Goal: Task Accomplishment & Management: Use online tool/utility

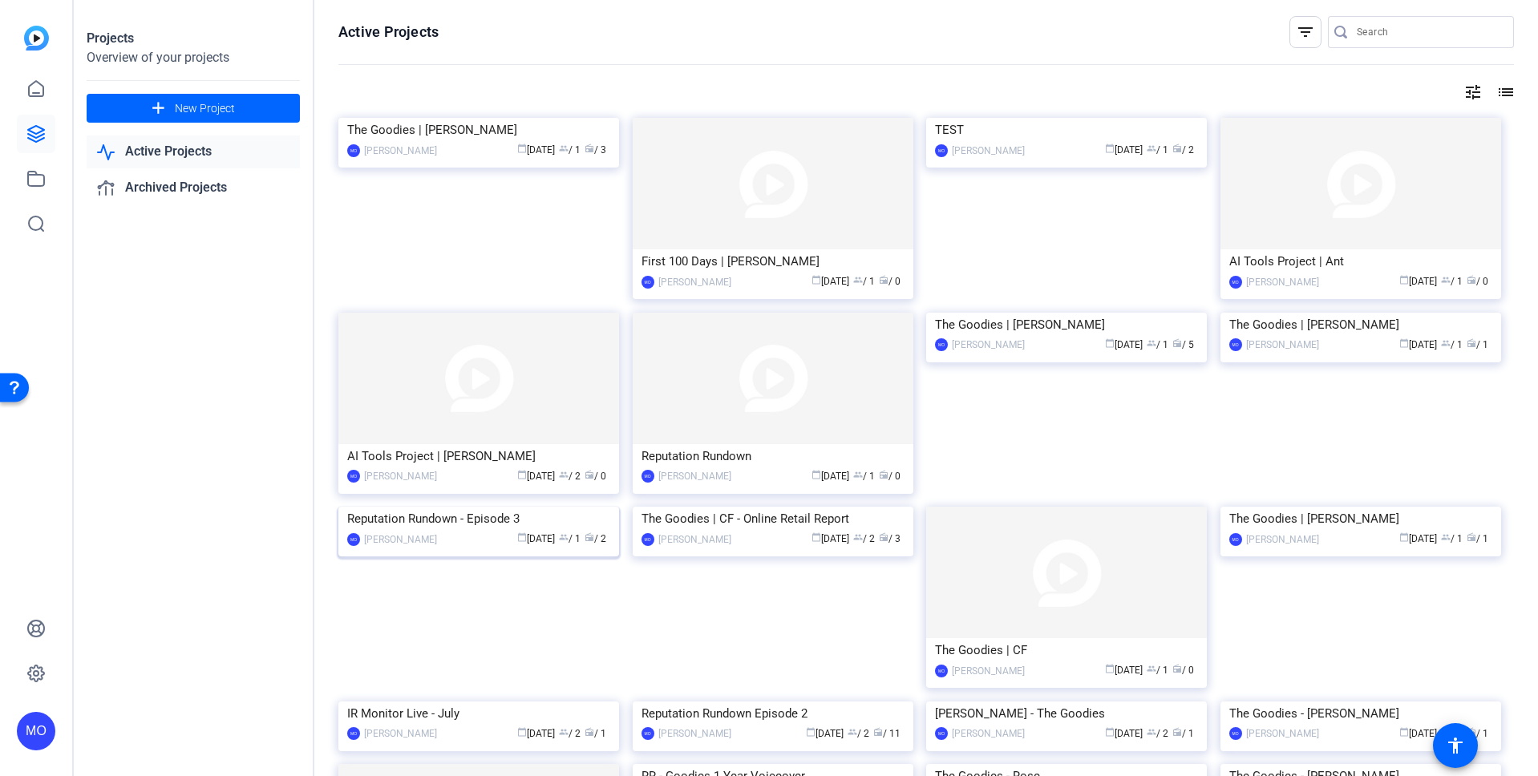
click at [500, 507] on img at bounding box center [478, 507] width 281 height 0
click at [473, 507] on img at bounding box center [478, 507] width 281 height 0
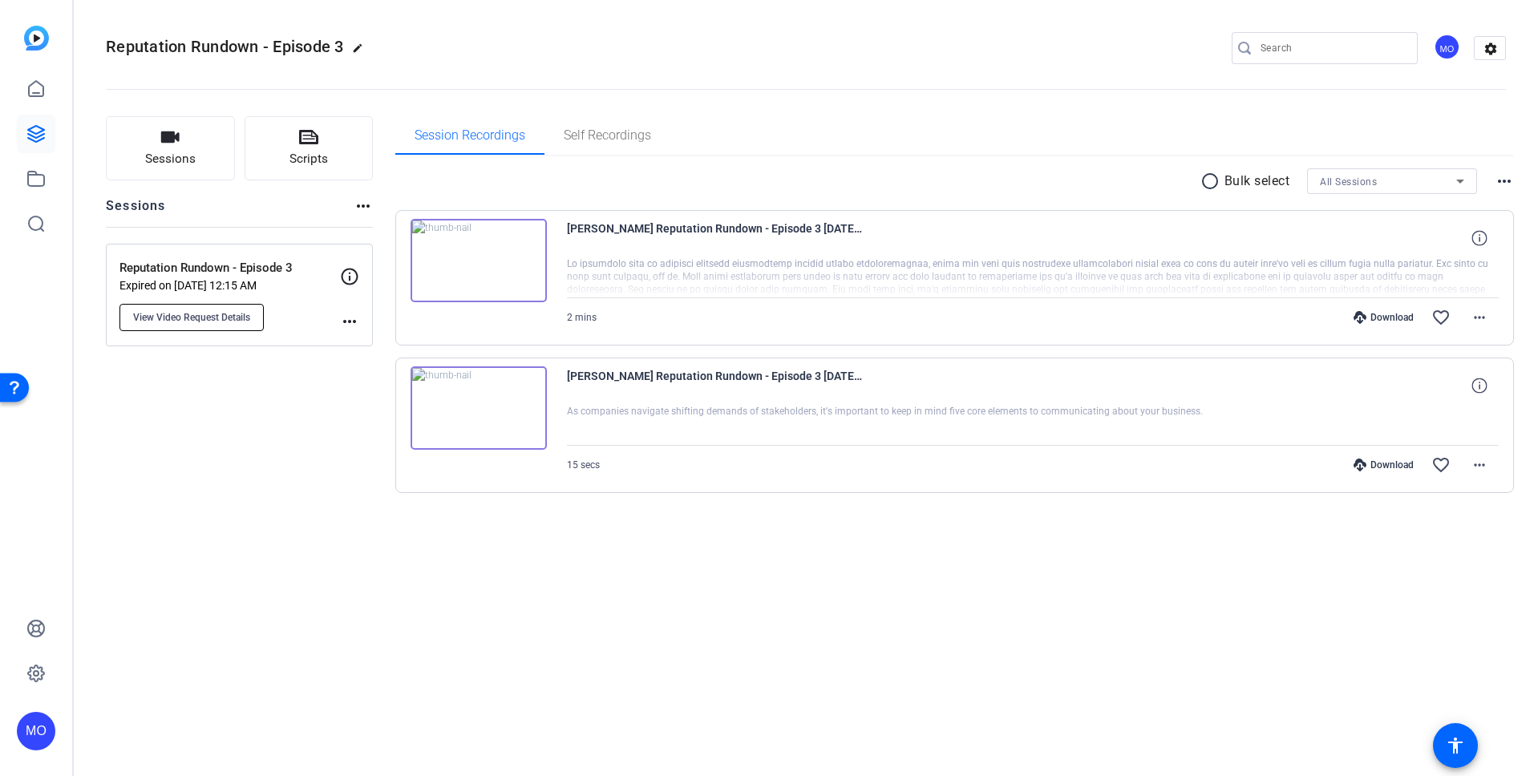
click at [198, 324] on button "View Video Request Details" at bounding box center [191, 317] width 144 height 27
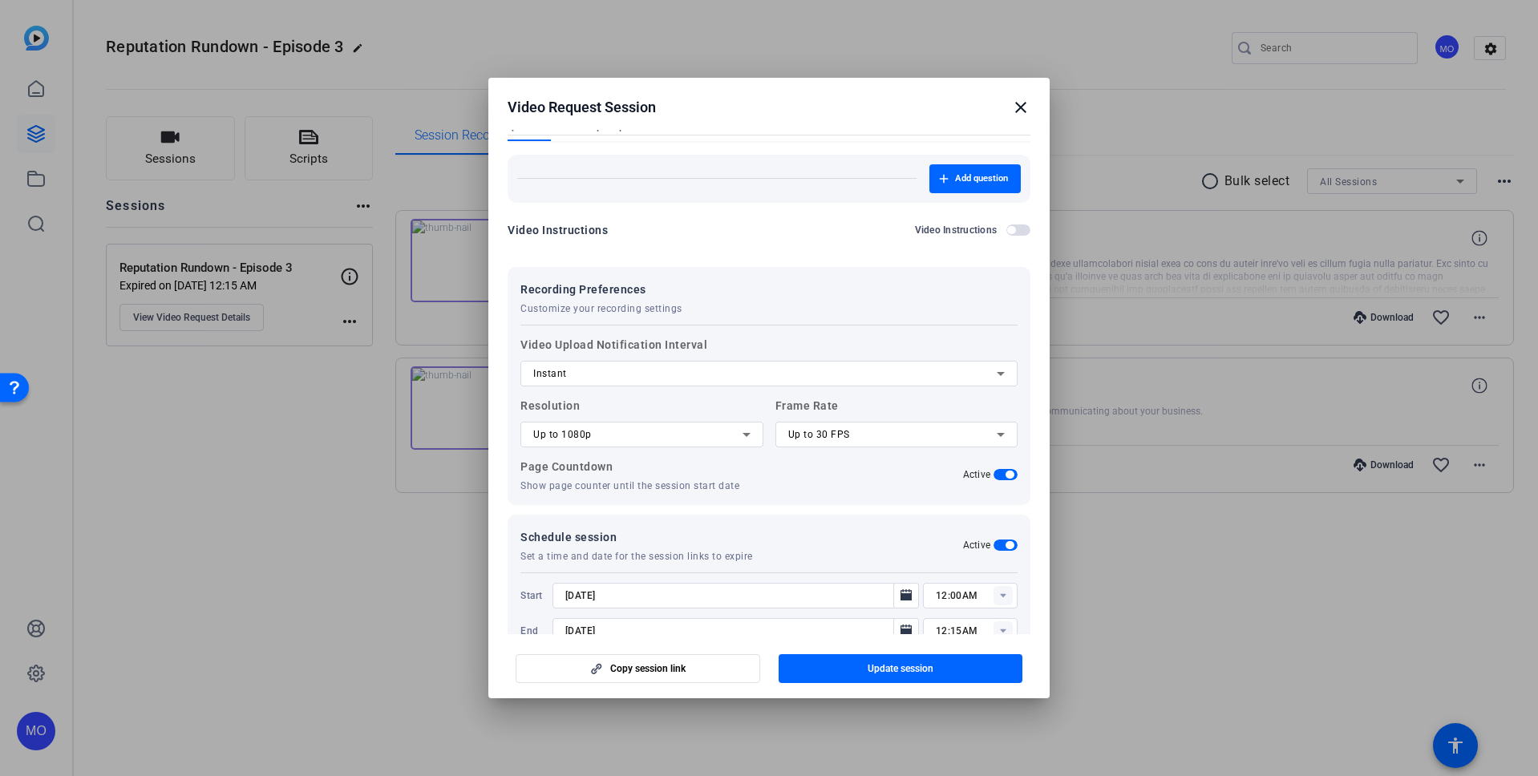
scroll to position [216, 0]
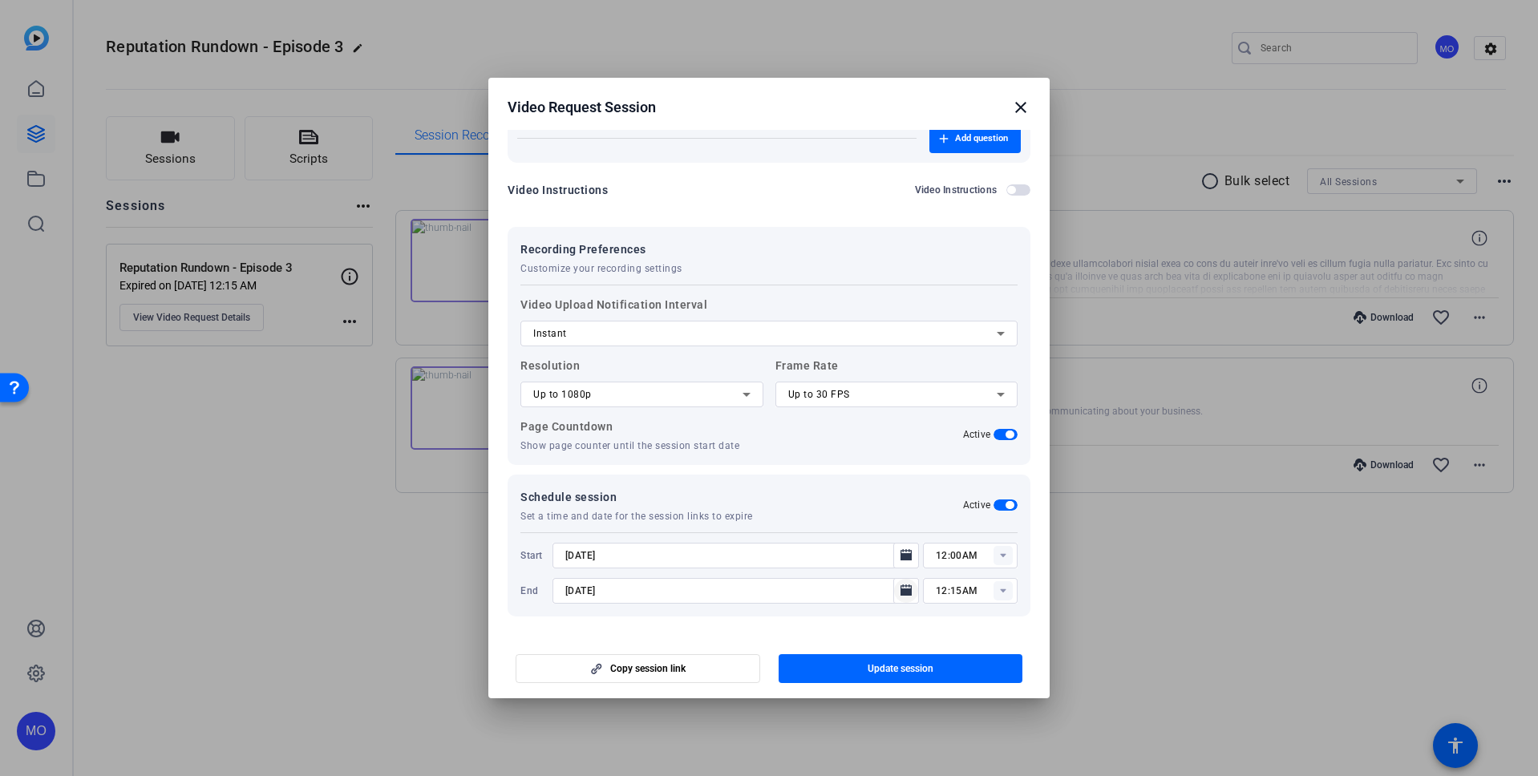
click at [905, 589] on mat-icon "Open calendar" at bounding box center [906, 590] width 19 height 19
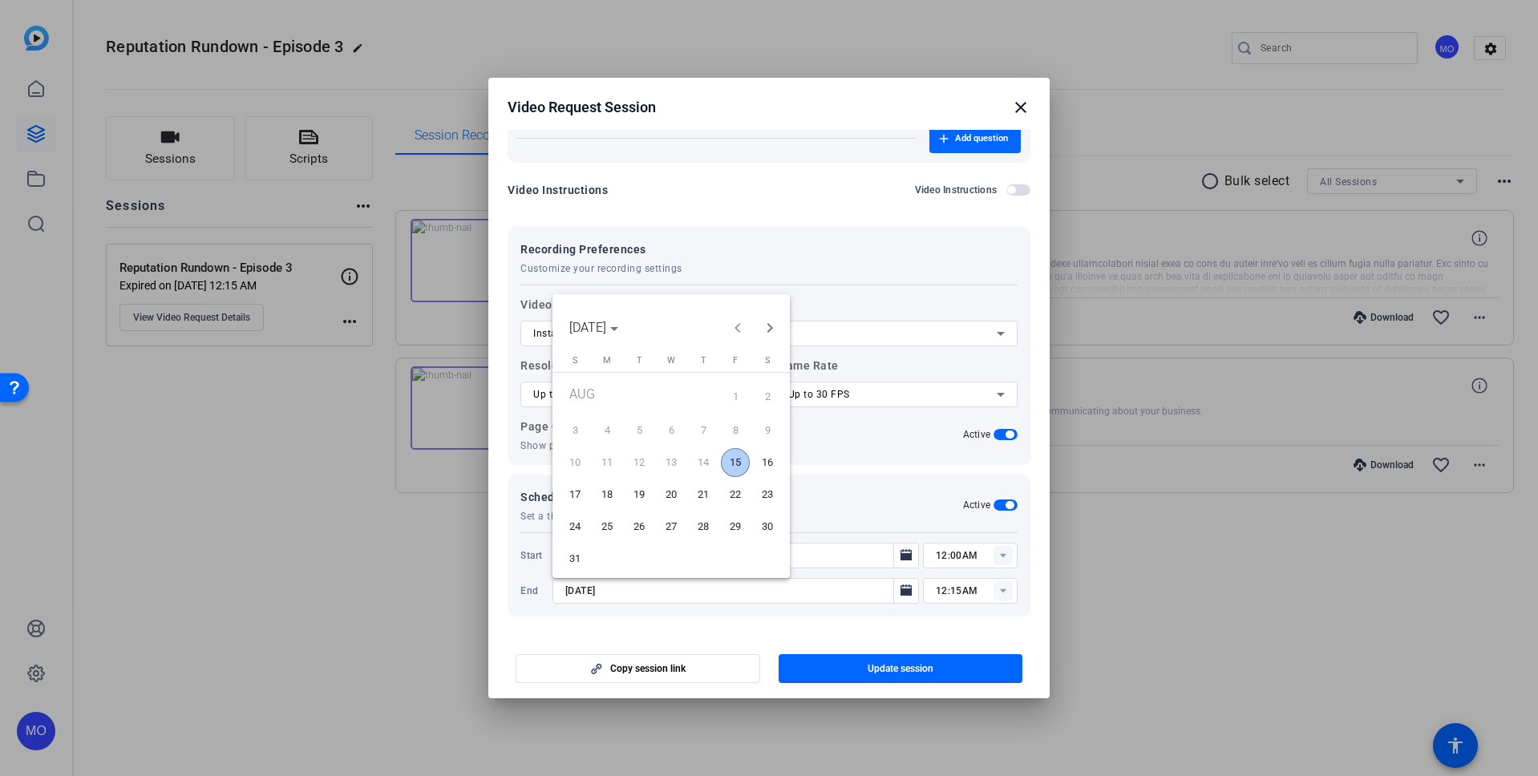
click at [571, 553] on span "31" at bounding box center [575, 558] width 29 height 29
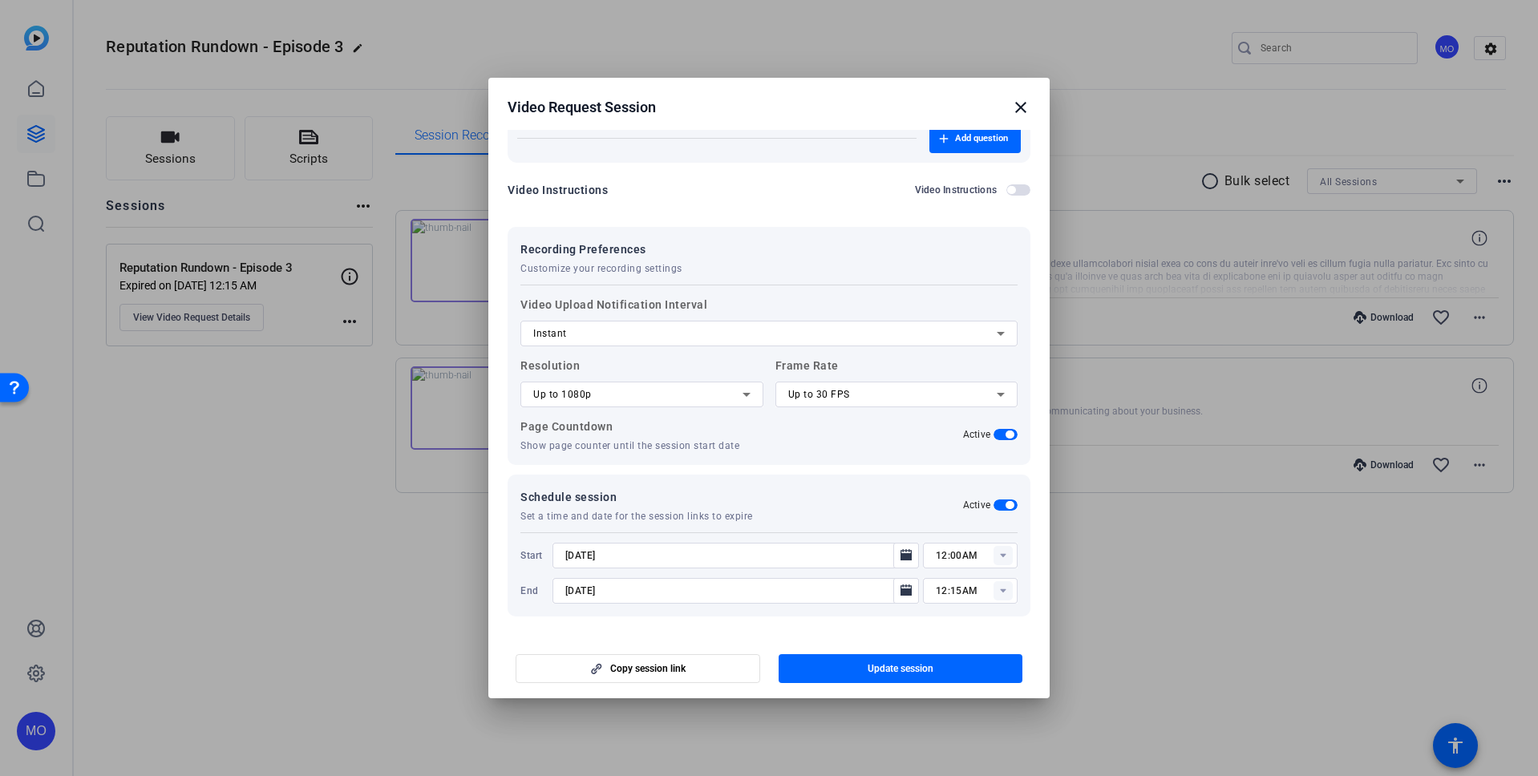
type input "[DATE]"
click at [868, 660] on span "button" at bounding box center [901, 669] width 245 height 38
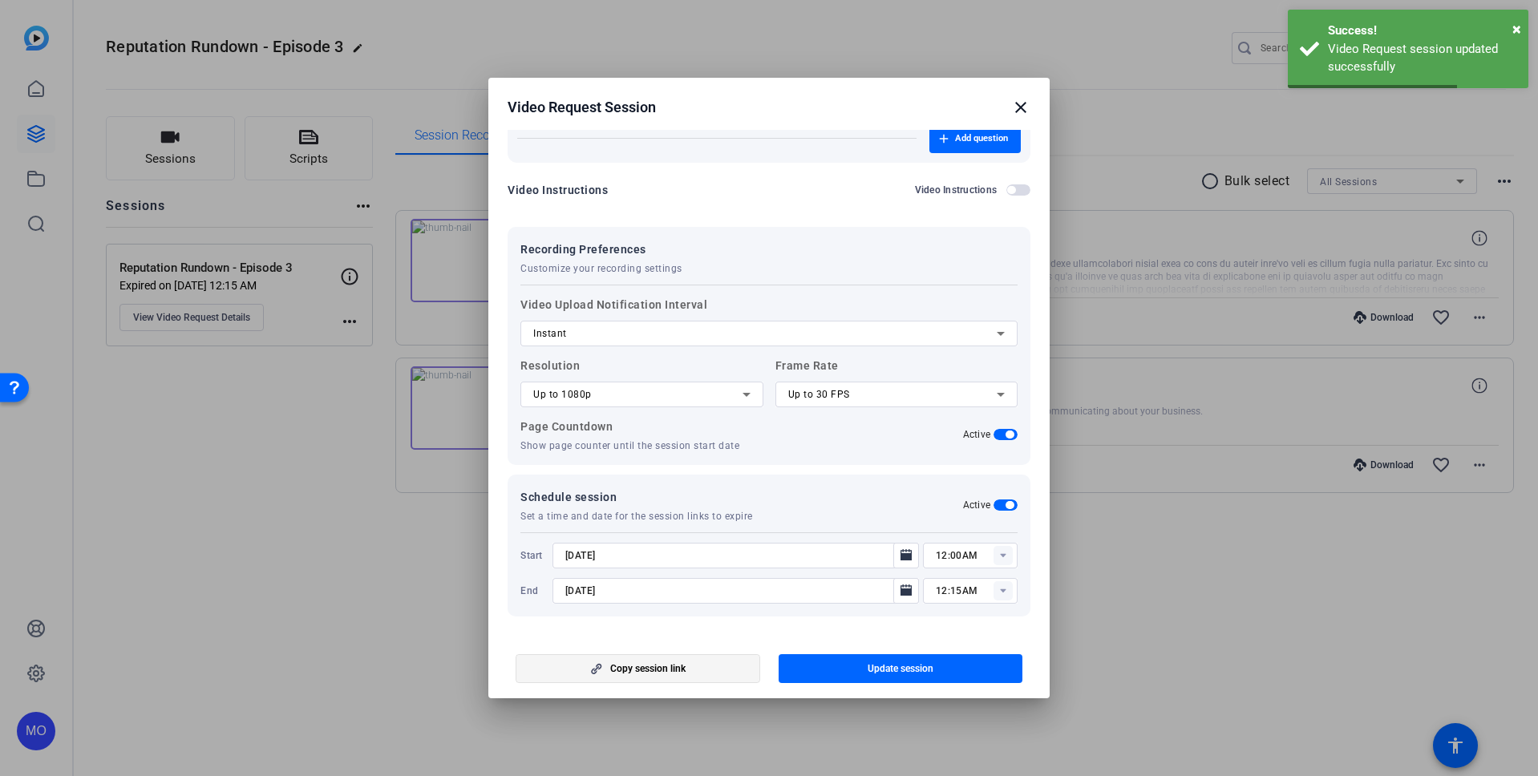
click at [710, 662] on span "button" at bounding box center [637, 669] width 243 height 38
